Goal: Task Accomplishment & Management: Manage account settings

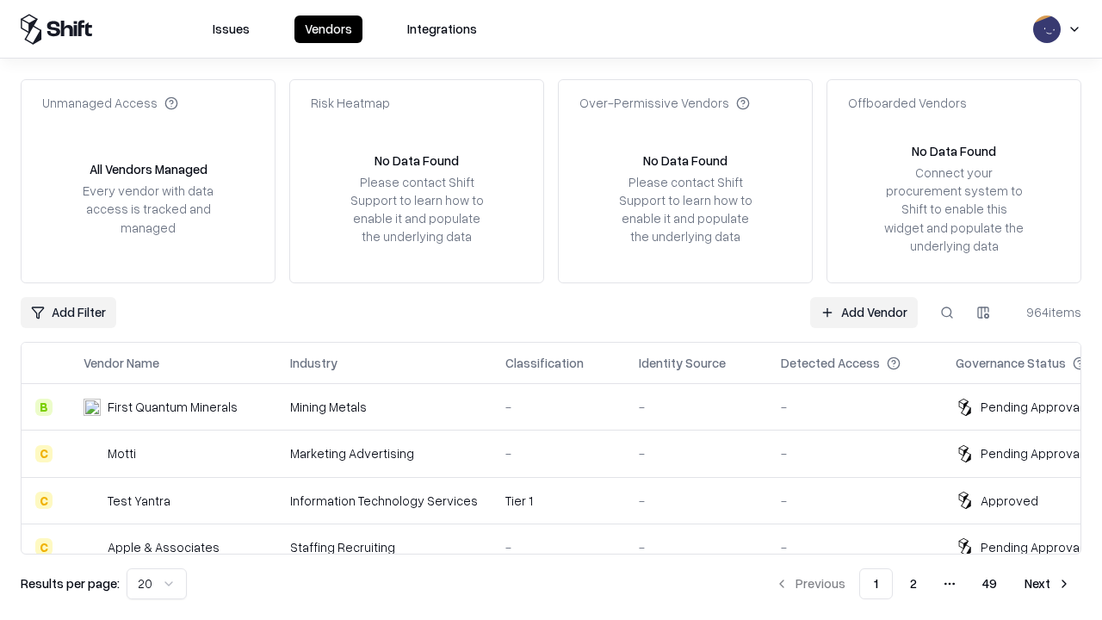
click at [863, 312] on link "Add Vendor" at bounding box center [864, 312] width 108 height 31
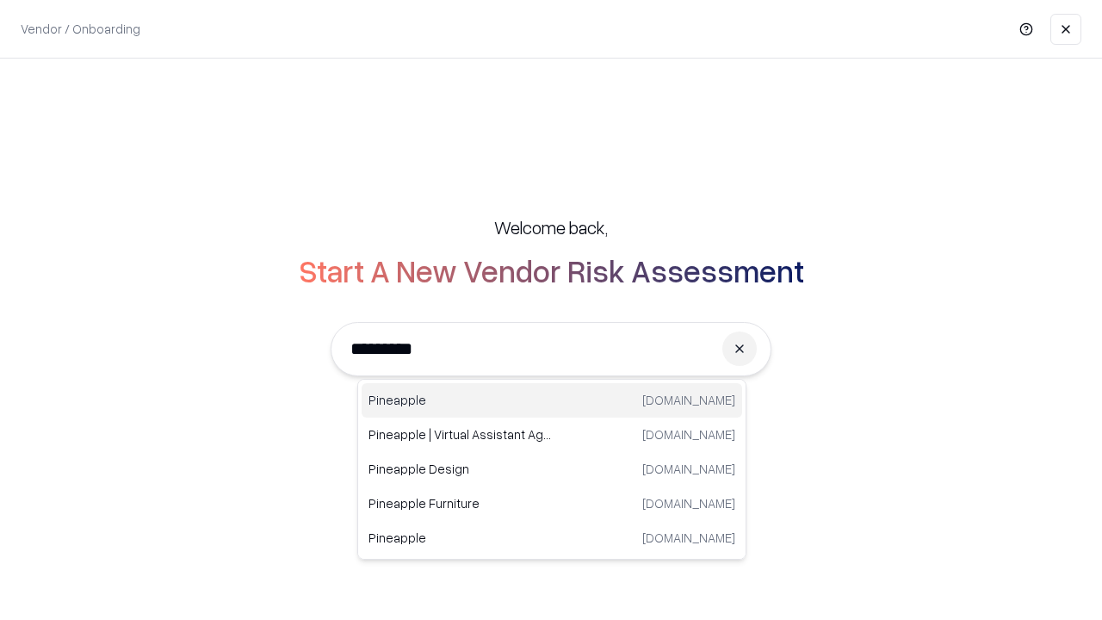
click at [552, 400] on div "Pineapple [DOMAIN_NAME]" at bounding box center [551, 400] width 380 height 34
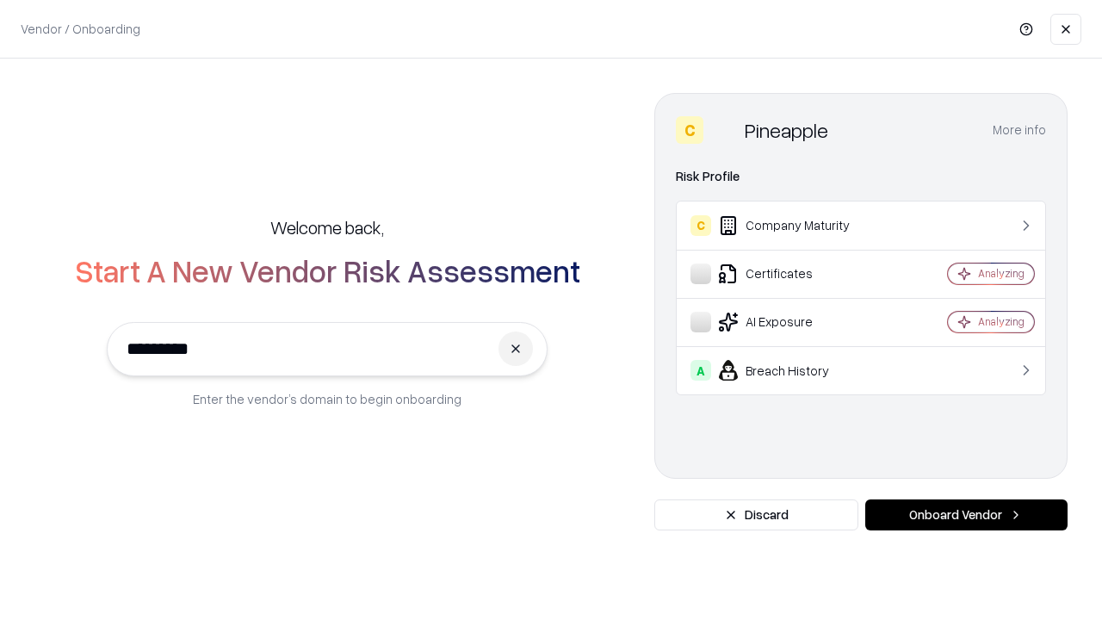
type input "*********"
click at [966, 515] on button "Onboard Vendor" at bounding box center [966, 514] width 202 height 31
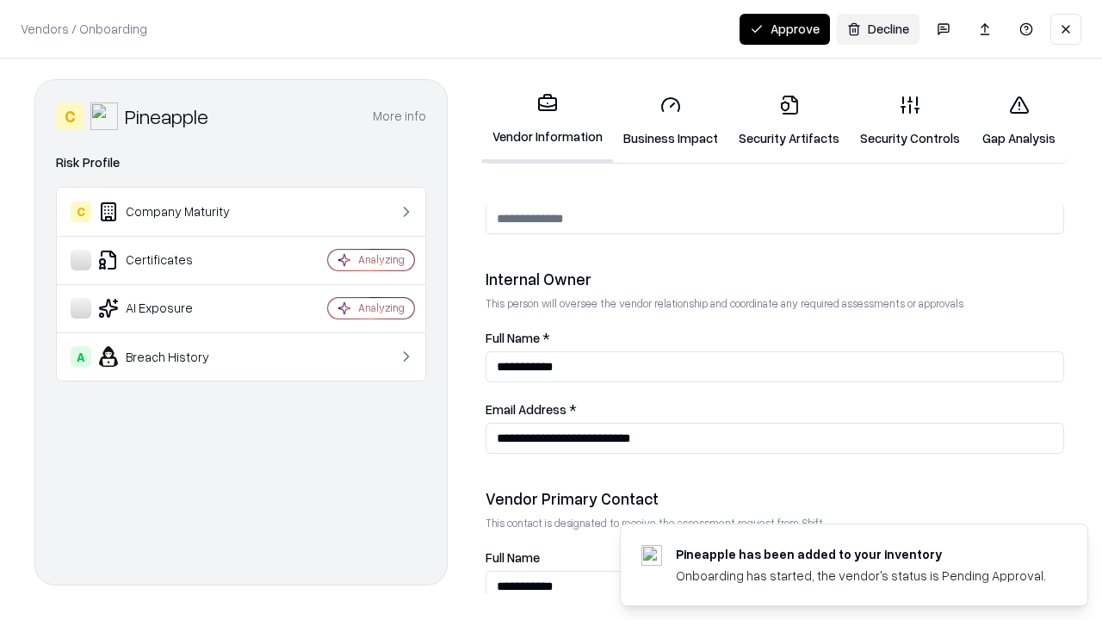
scroll to position [892, 0]
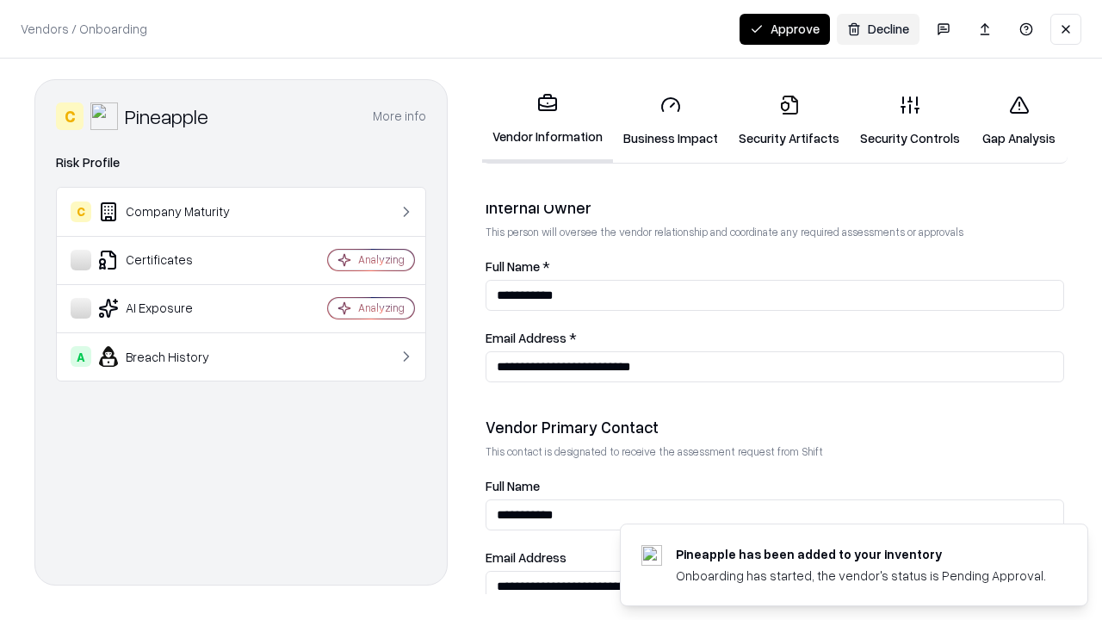
click at [788, 120] on link "Security Artifacts" at bounding box center [788, 121] width 121 height 80
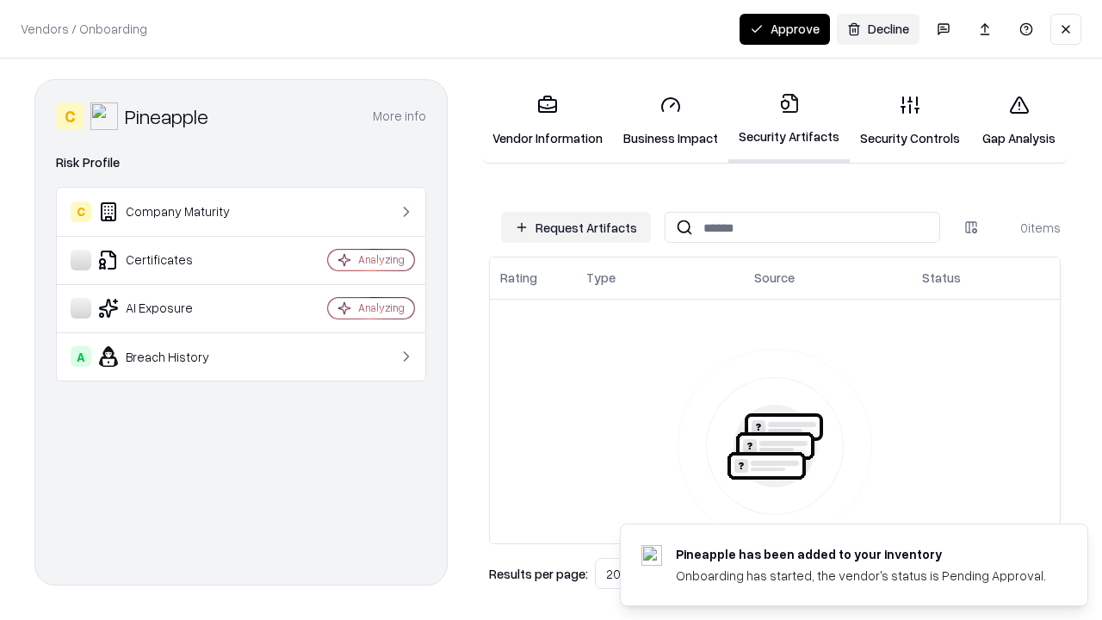
click at [576, 227] on button "Request Artifacts" at bounding box center [576, 227] width 150 height 31
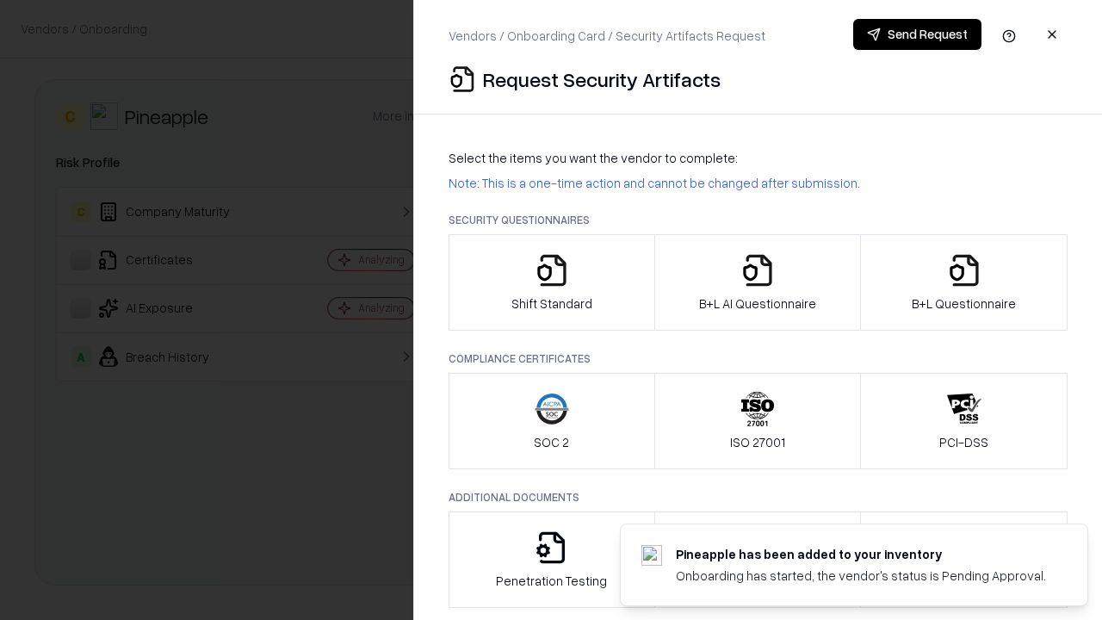
click at [963, 282] on icon "button" at bounding box center [964, 270] width 34 height 34
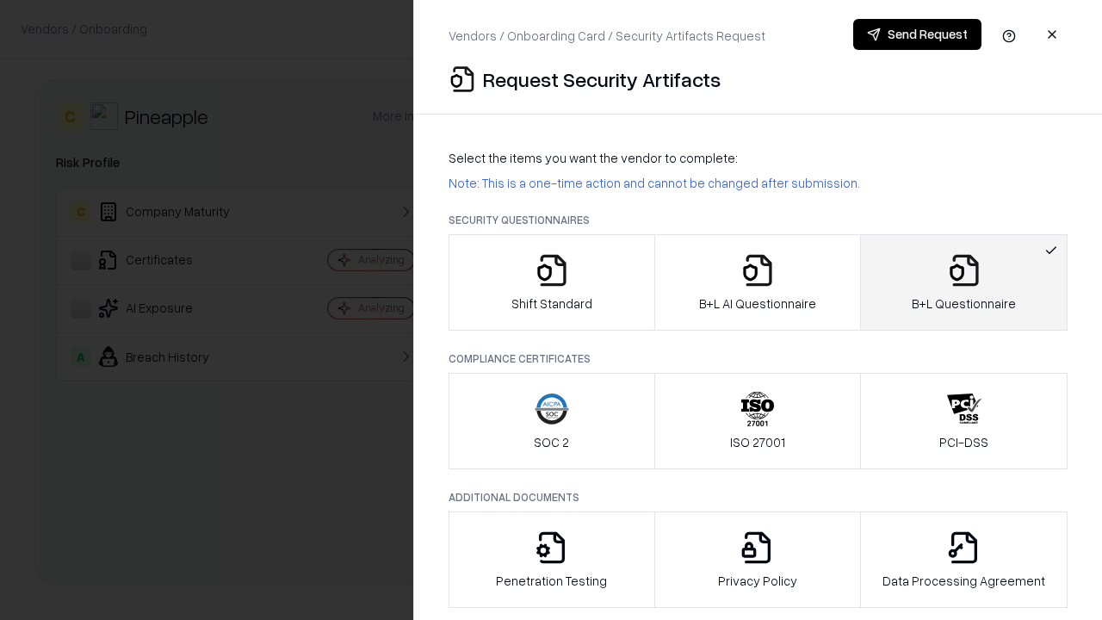
click at [756, 282] on icon "button" at bounding box center [757, 270] width 34 height 34
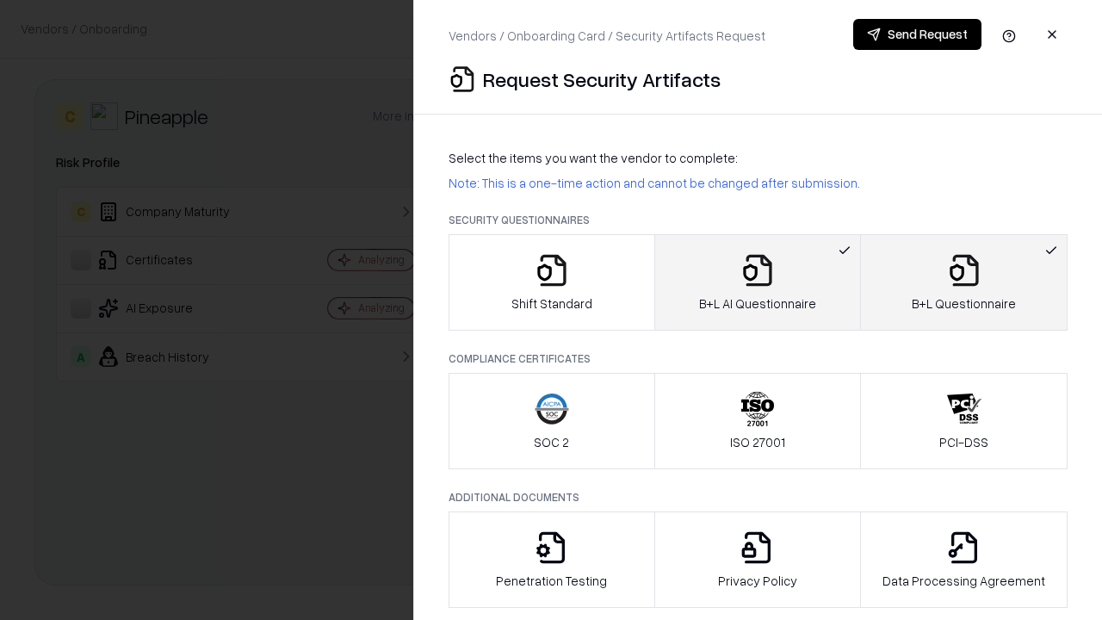
click at [917, 34] on button "Send Request" at bounding box center [917, 34] width 128 height 31
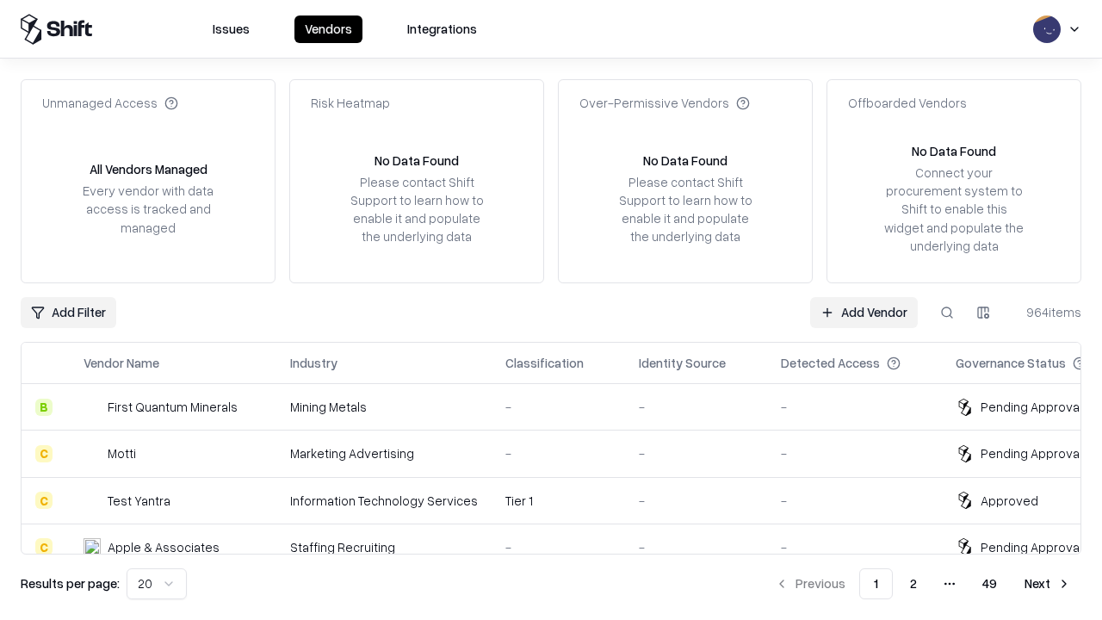
click at [947, 312] on button at bounding box center [946, 312] width 31 height 31
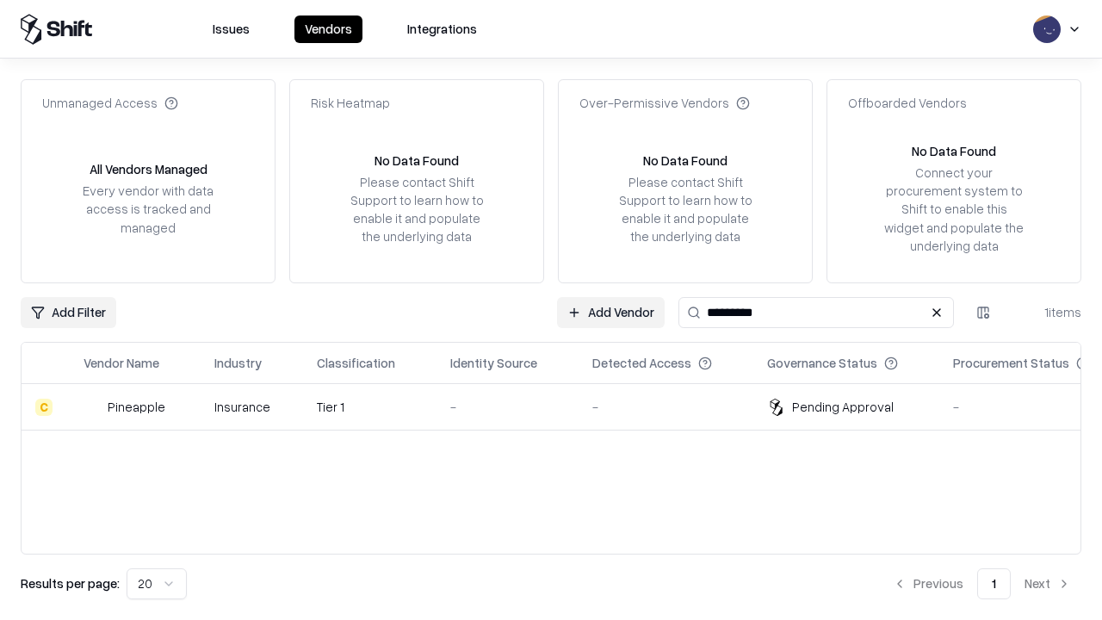
type input "*********"
click at [561, 406] on div "-" at bounding box center [507, 407] width 114 height 18
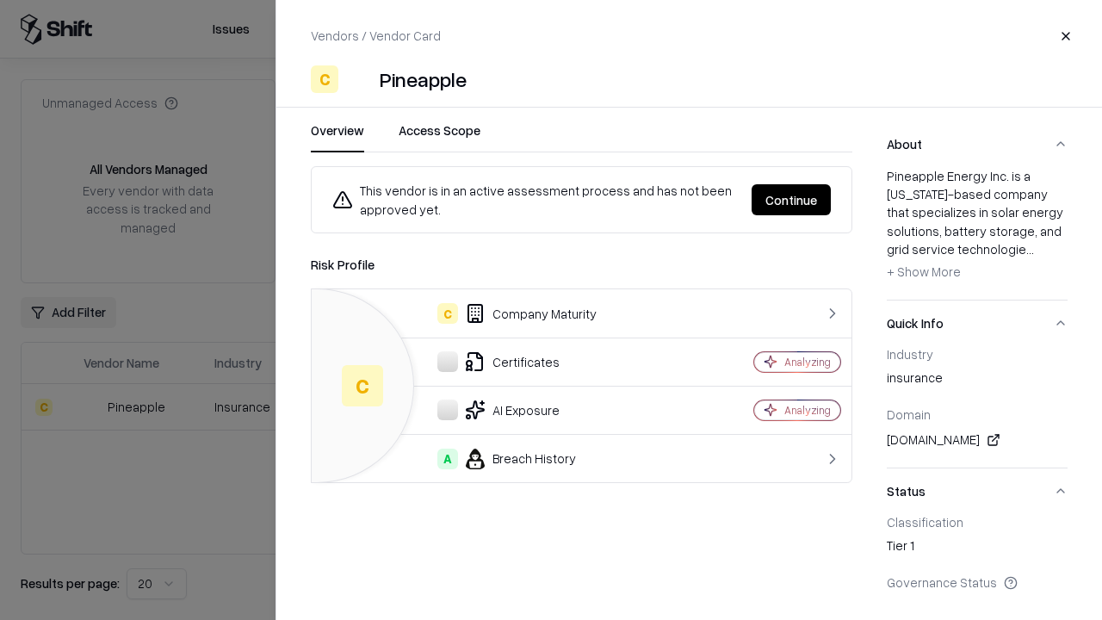
click at [791, 200] on button "Continue" at bounding box center [790, 199] width 79 height 31
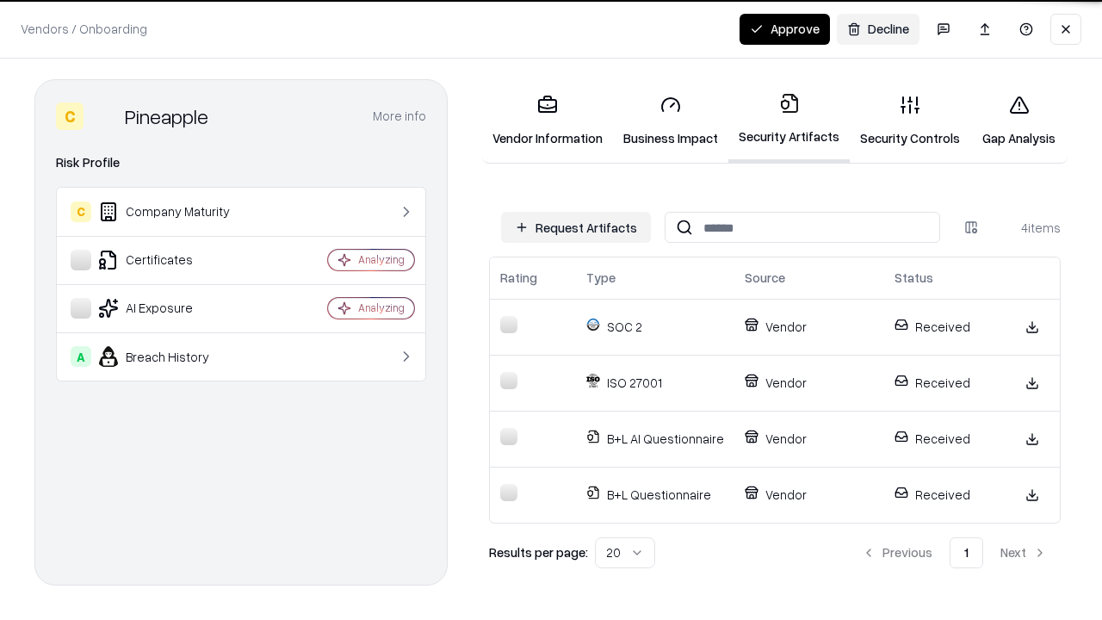
click at [784, 28] on button "Approve" at bounding box center [784, 29] width 90 height 31
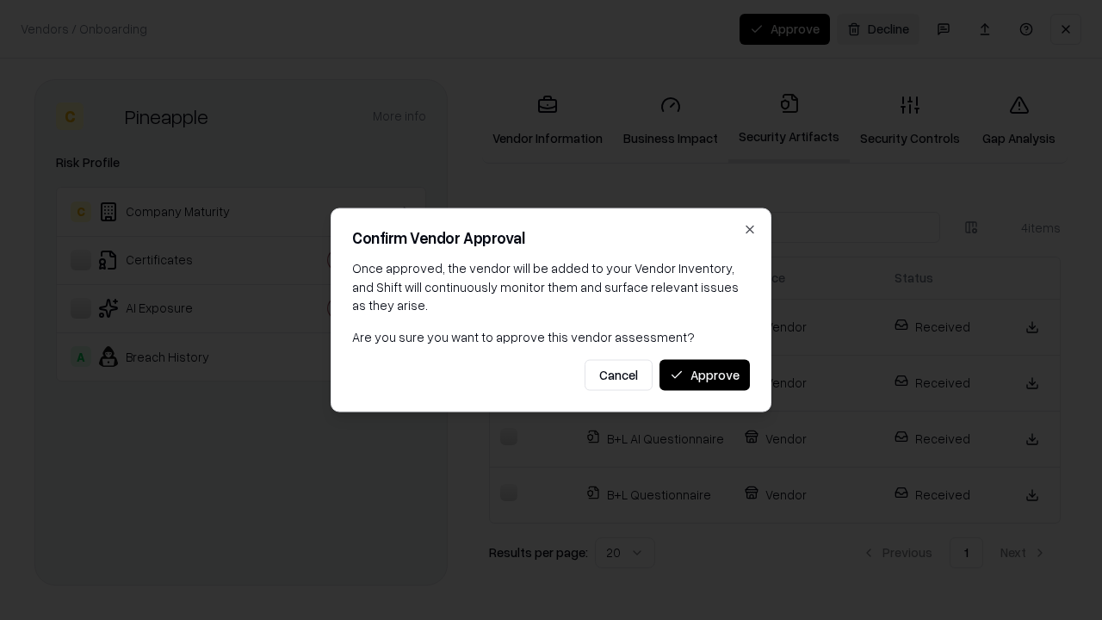
click at [704, 374] on button "Approve" at bounding box center [704, 374] width 90 height 31
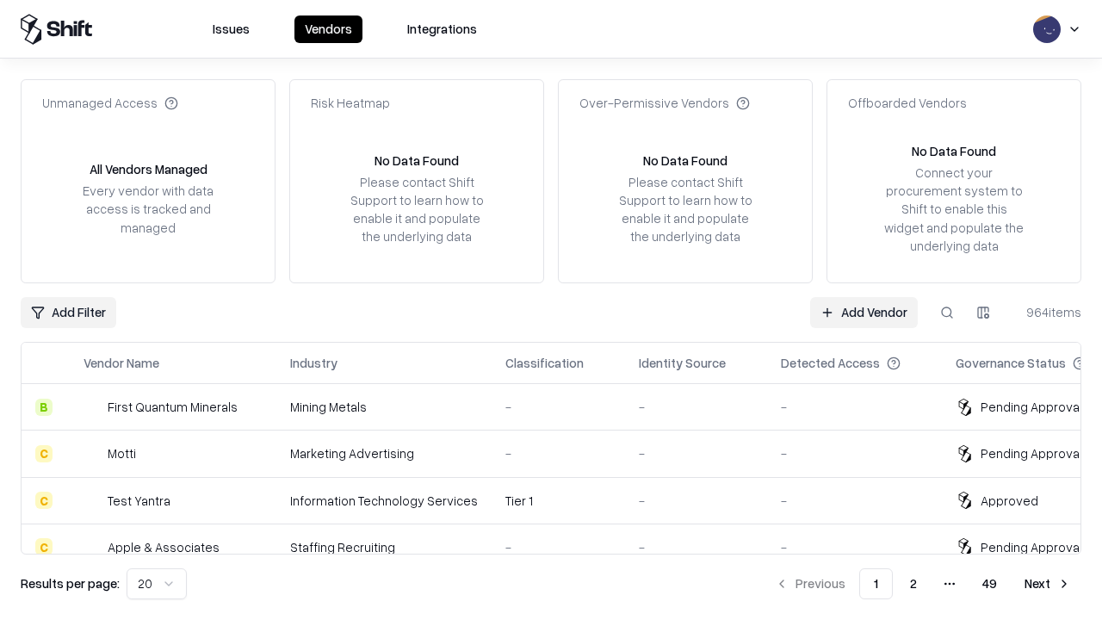
type input "*********"
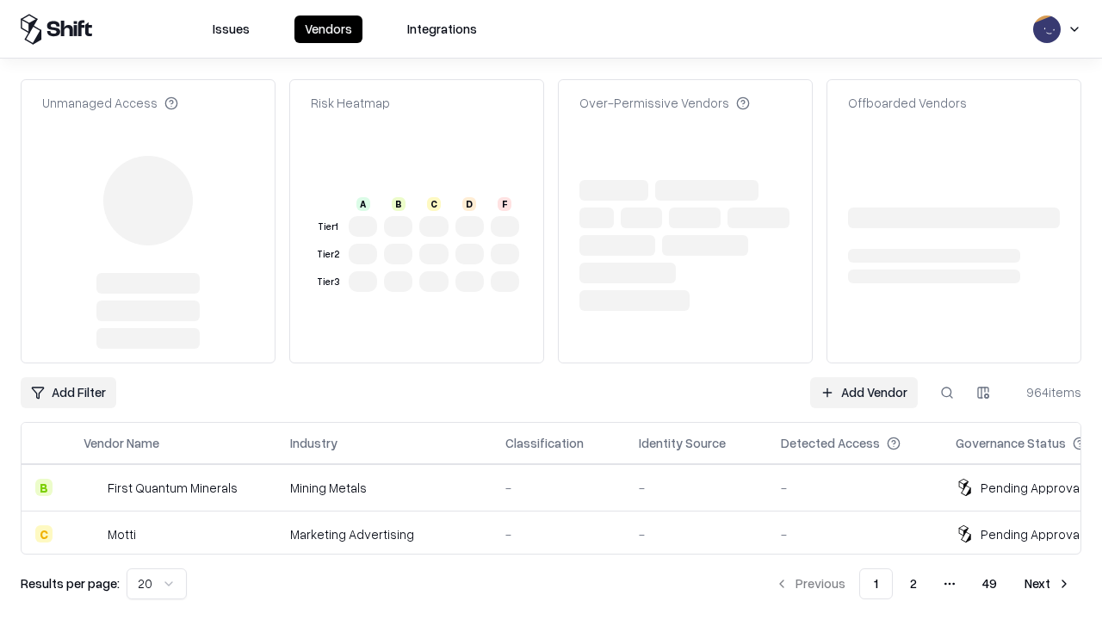
click at [863, 377] on link "Add Vendor" at bounding box center [864, 392] width 108 height 31
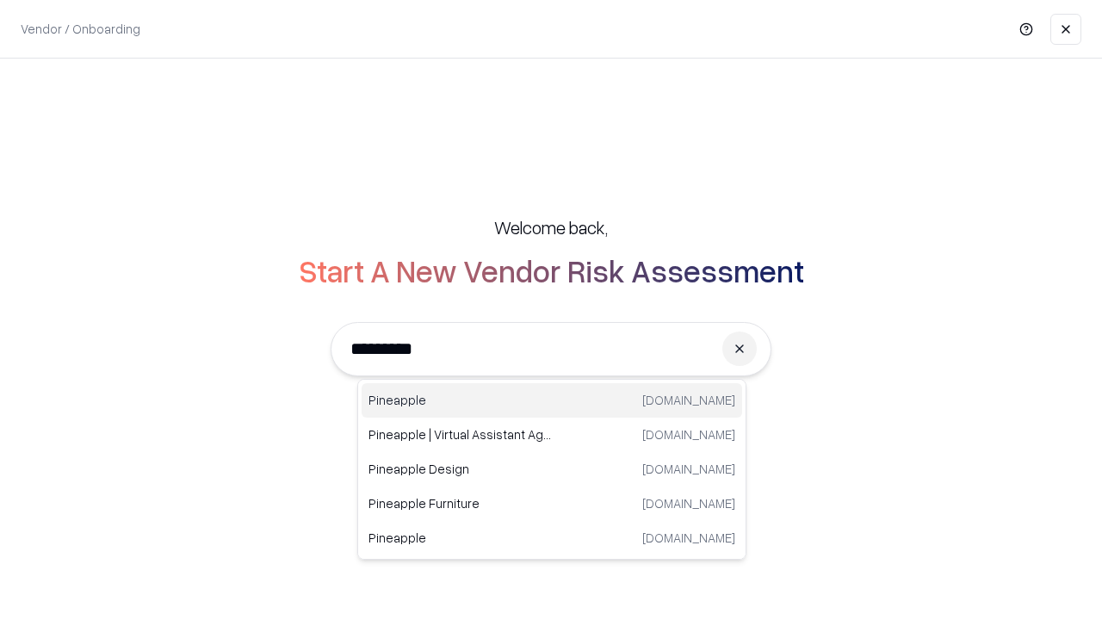
click at [552, 400] on div "Pineapple [DOMAIN_NAME]" at bounding box center [551, 400] width 380 height 34
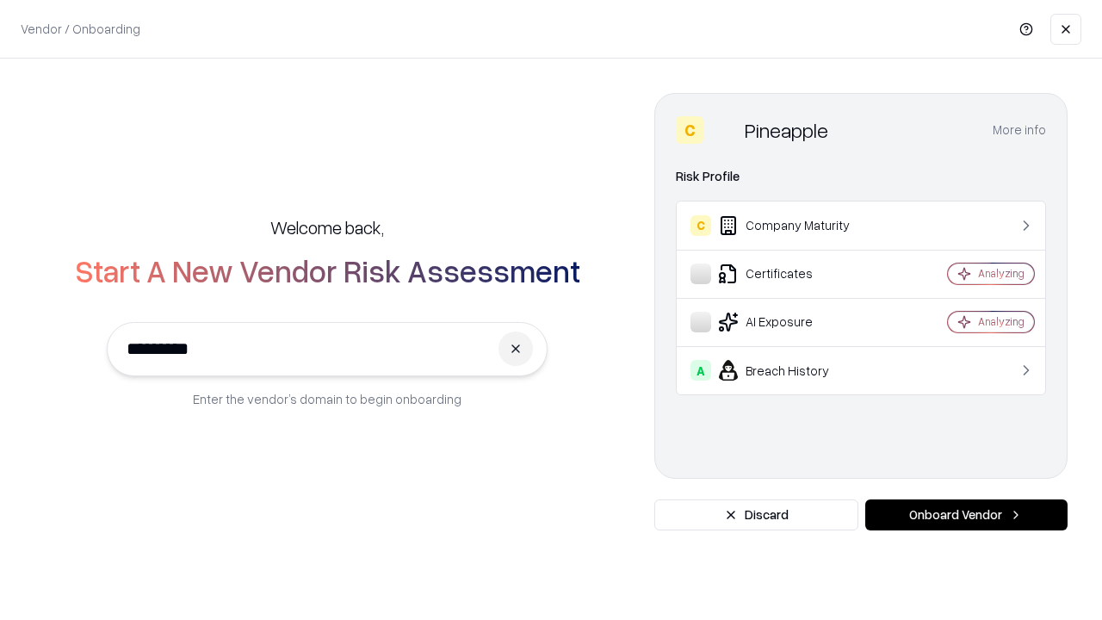
type input "*********"
click at [966, 515] on button "Onboard Vendor" at bounding box center [966, 514] width 202 height 31
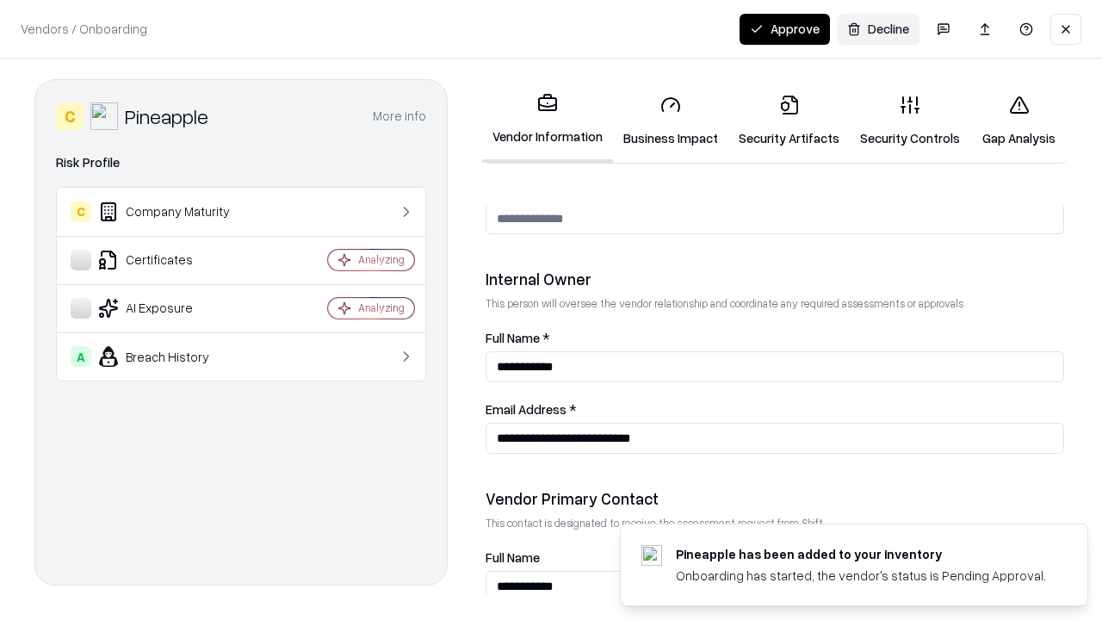
scroll to position [892, 0]
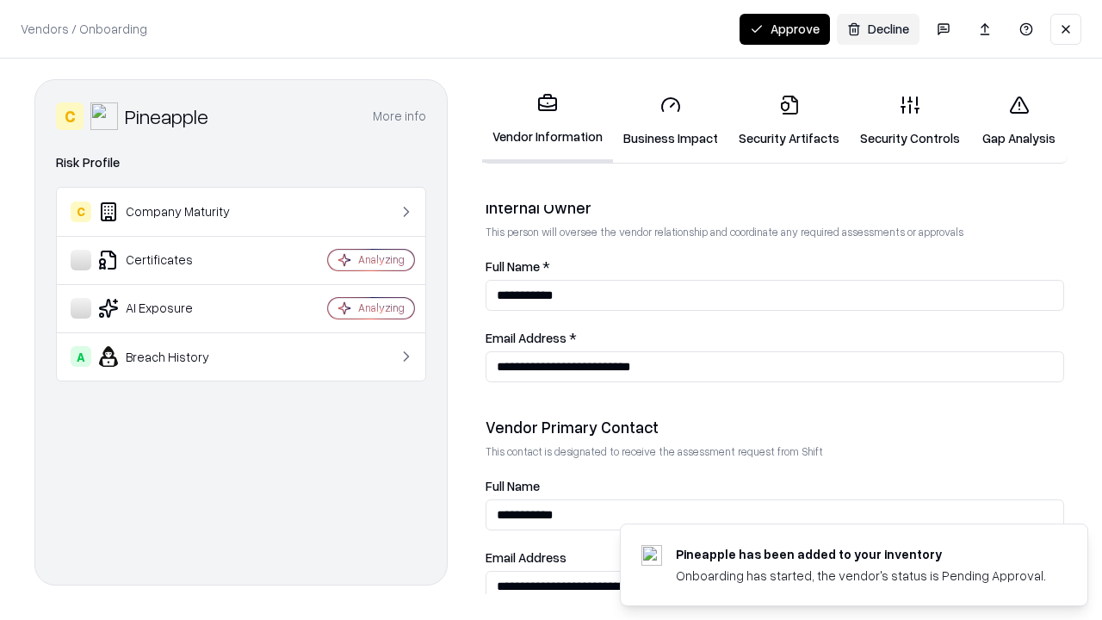
click at [784, 28] on button "Approve" at bounding box center [784, 29] width 90 height 31
